Goal: Find specific page/section: Find specific page/section

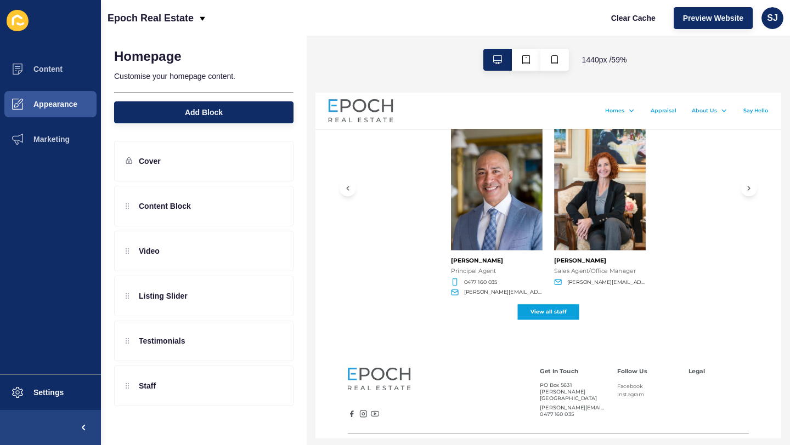
scroll to position [1867, 0]
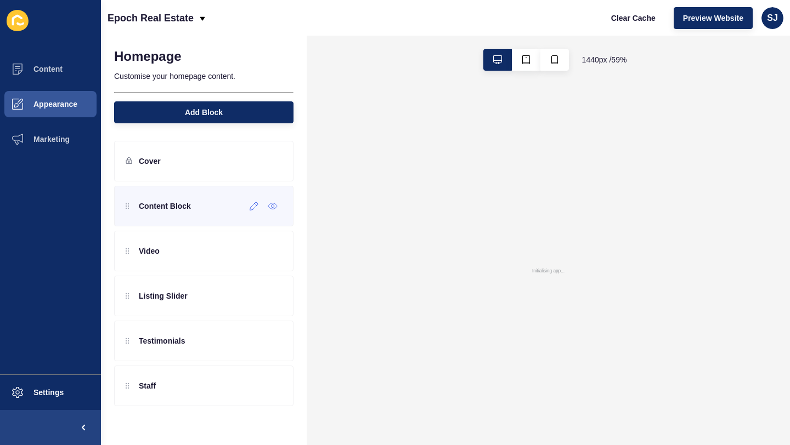
scroll to position [0, 0]
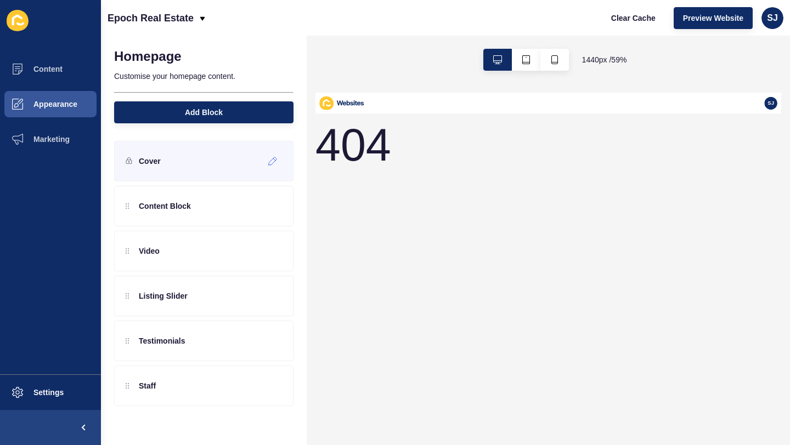
click at [152, 157] on p "Cover" at bounding box center [150, 161] width 22 height 11
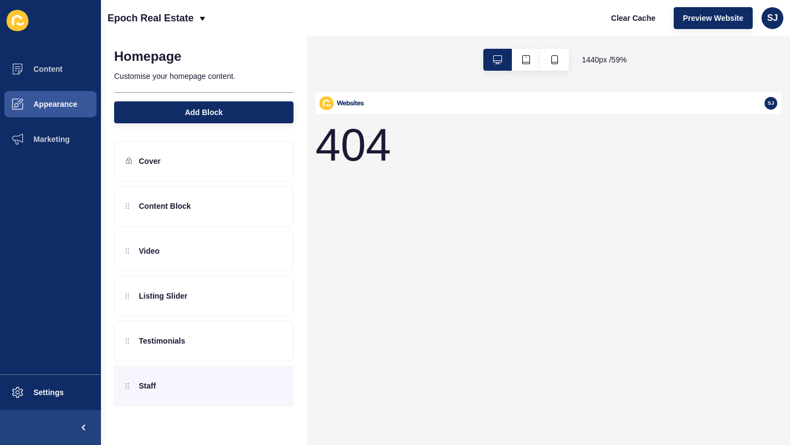
click at [149, 387] on p "Staff" at bounding box center [147, 386] width 17 height 11
click at [155, 385] on p "Staff" at bounding box center [147, 386] width 17 height 11
click at [254, 393] on div at bounding box center [254, 386] width 18 height 18
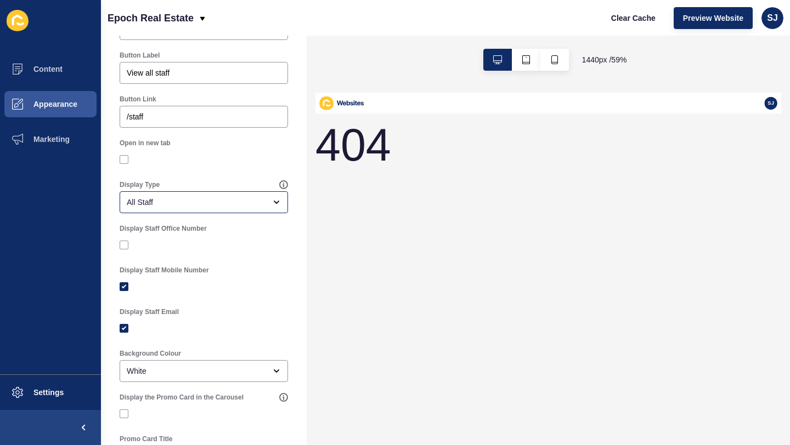
scroll to position [281, 0]
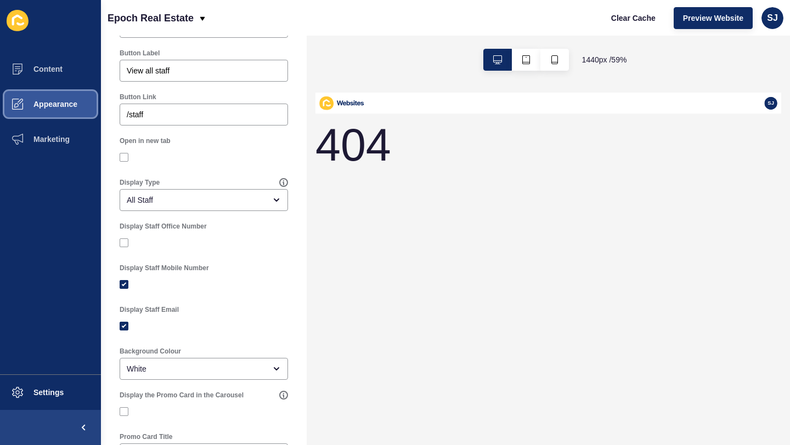
click at [59, 112] on button "Appearance" at bounding box center [50, 104] width 101 height 35
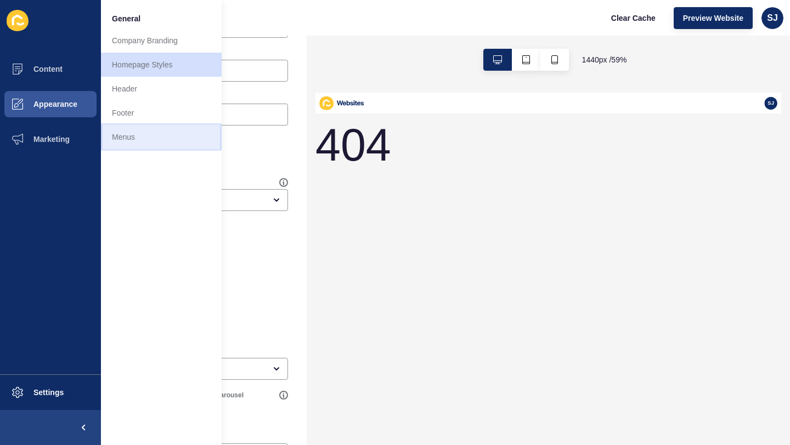
click at [132, 136] on link "Menus" at bounding box center [161, 137] width 121 height 24
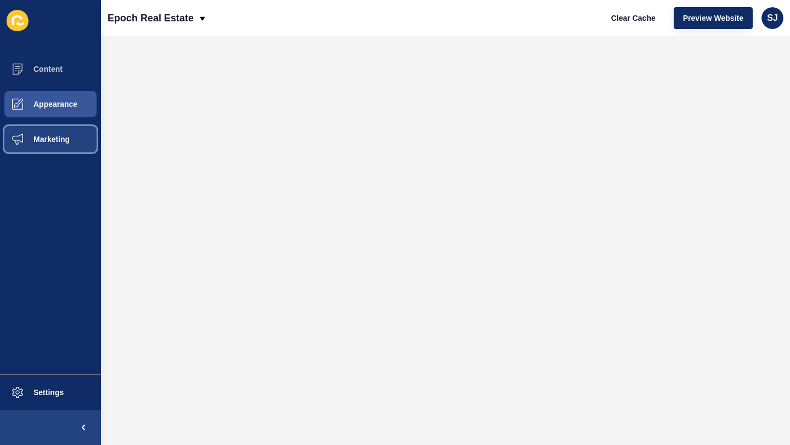
click at [52, 138] on span "Marketing" at bounding box center [33, 139] width 71 height 9
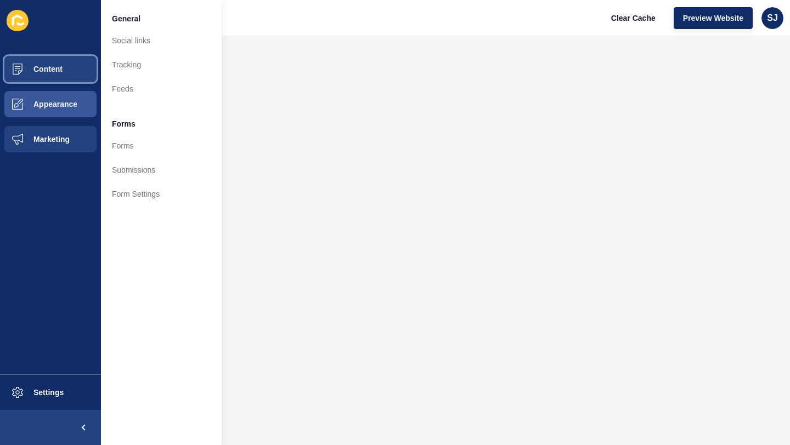
click at [66, 74] on button "Content" at bounding box center [50, 69] width 101 height 35
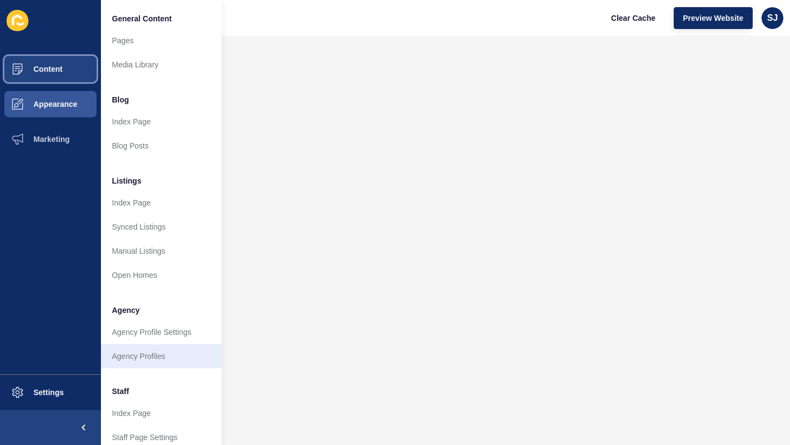
scroll to position [197, 0]
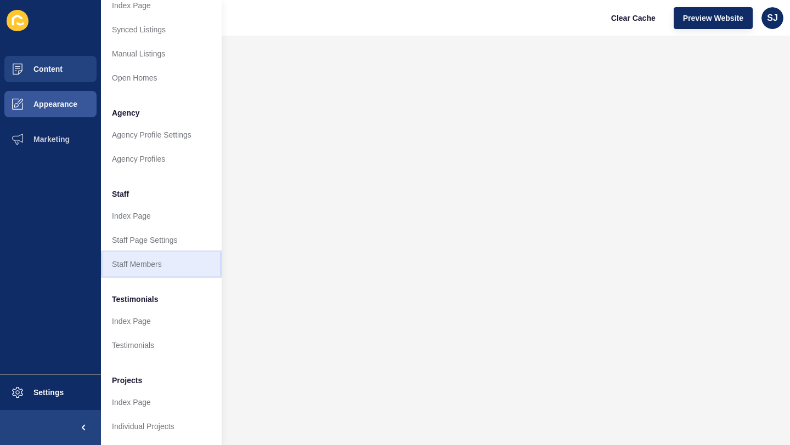
click at [151, 262] on link "Staff Members" at bounding box center [161, 264] width 121 height 24
